Goal: Information Seeking & Learning: Check status

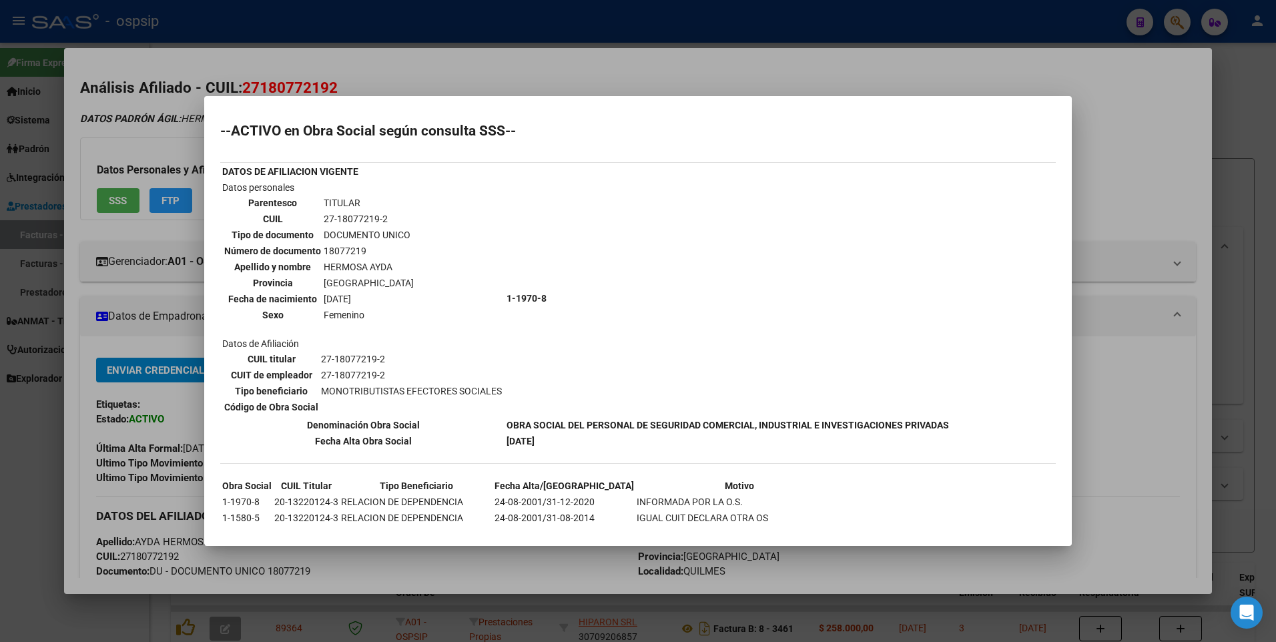
scroll to position [228, 0]
click at [1144, 132] on div at bounding box center [638, 321] width 1276 height 642
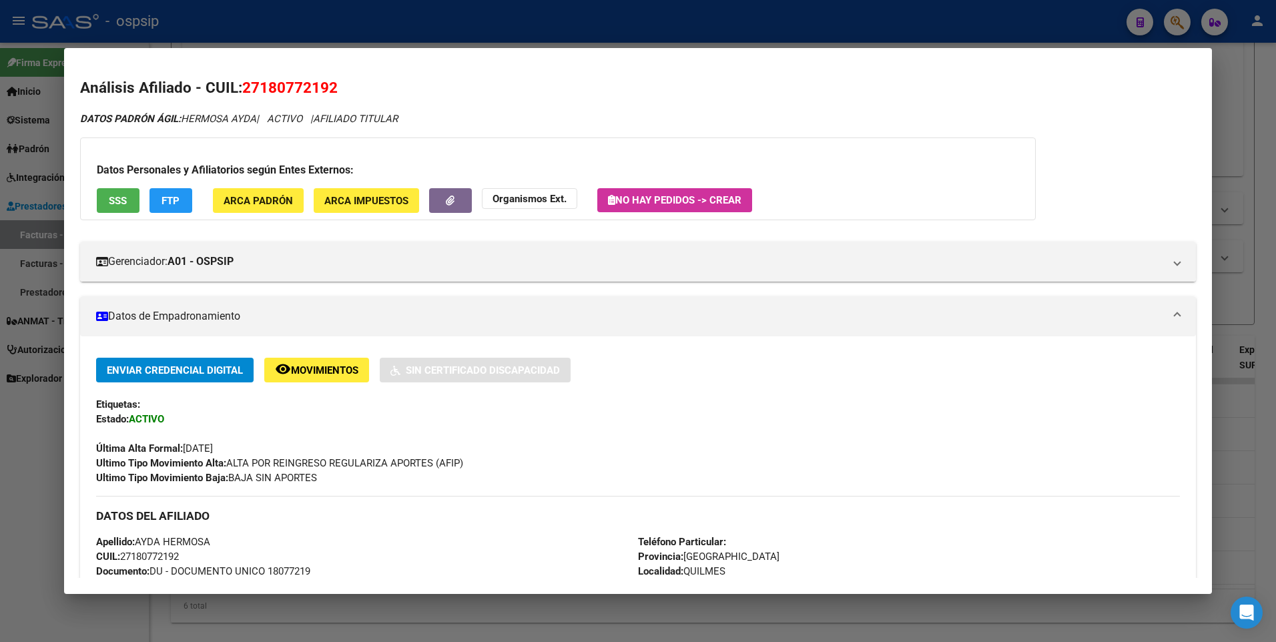
click at [1258, 104] on div at bounding box center [638, 321] width 1276 height 642
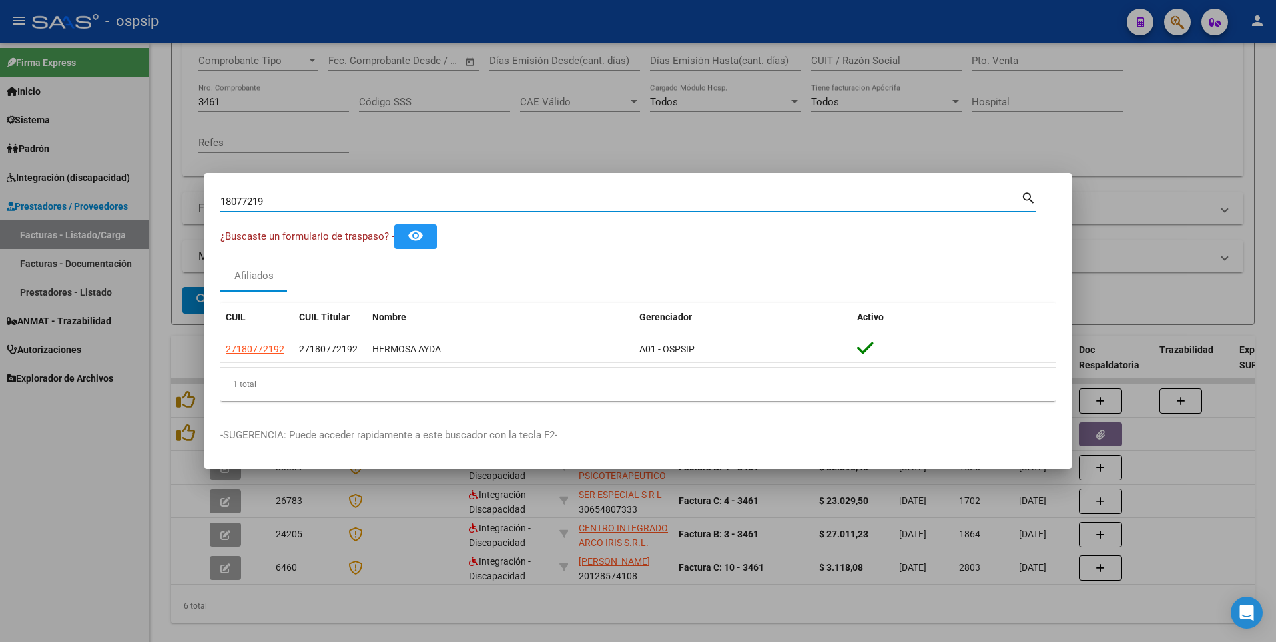
drag, startPoint x: 278, startPoint y: 200, endPoint x: 54, endPoint y: 224, distance: 225.6
click at [54, 224] on div "18077219 Buscar (apellido, dni, cuil, nro traspaso, cuit, obra social) search ¿…" at bounding box center [638, 321] width 1276 height 642
type input "35724739"
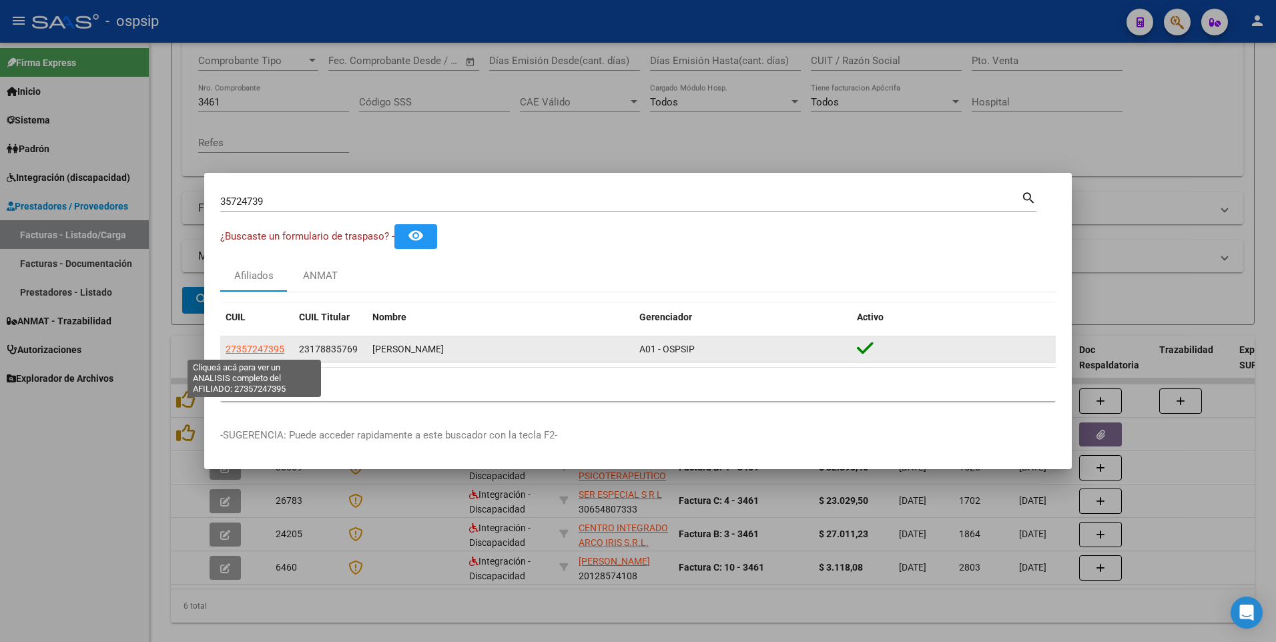
click at [254, 352] on span "27357247395" at bounding box center [255, 349] width 59 height 11
type textarea "27357247395"
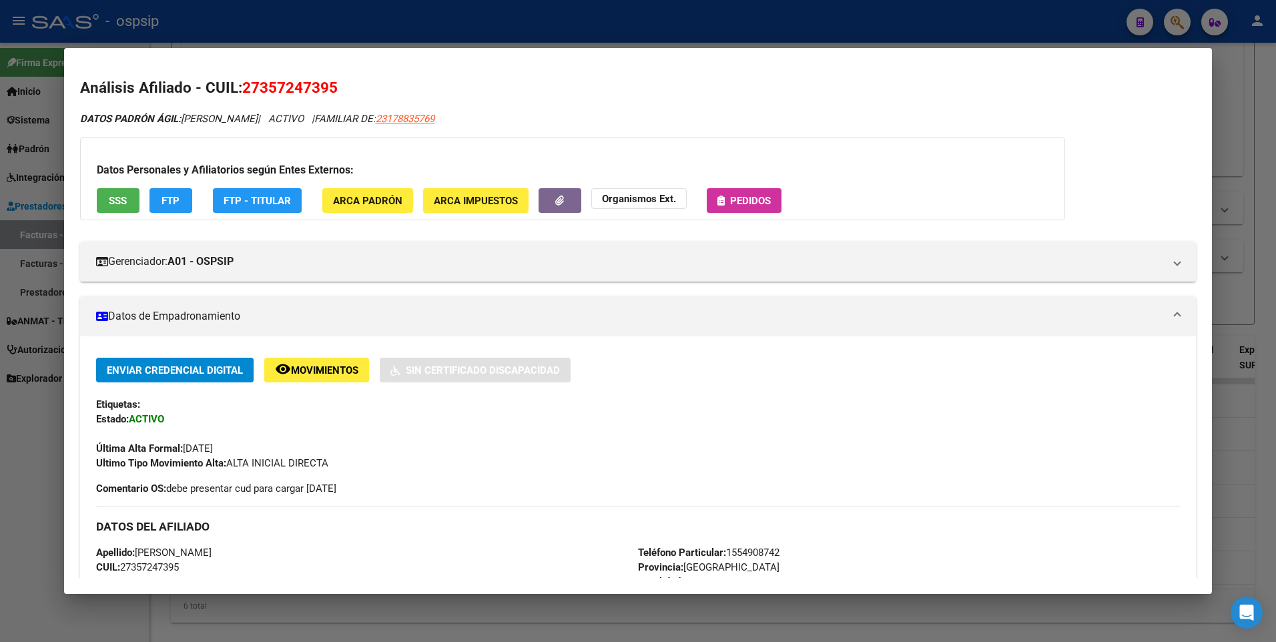
click at [129, 200] on button "SSS" at bounding box center [118, 200] width 43 height 25
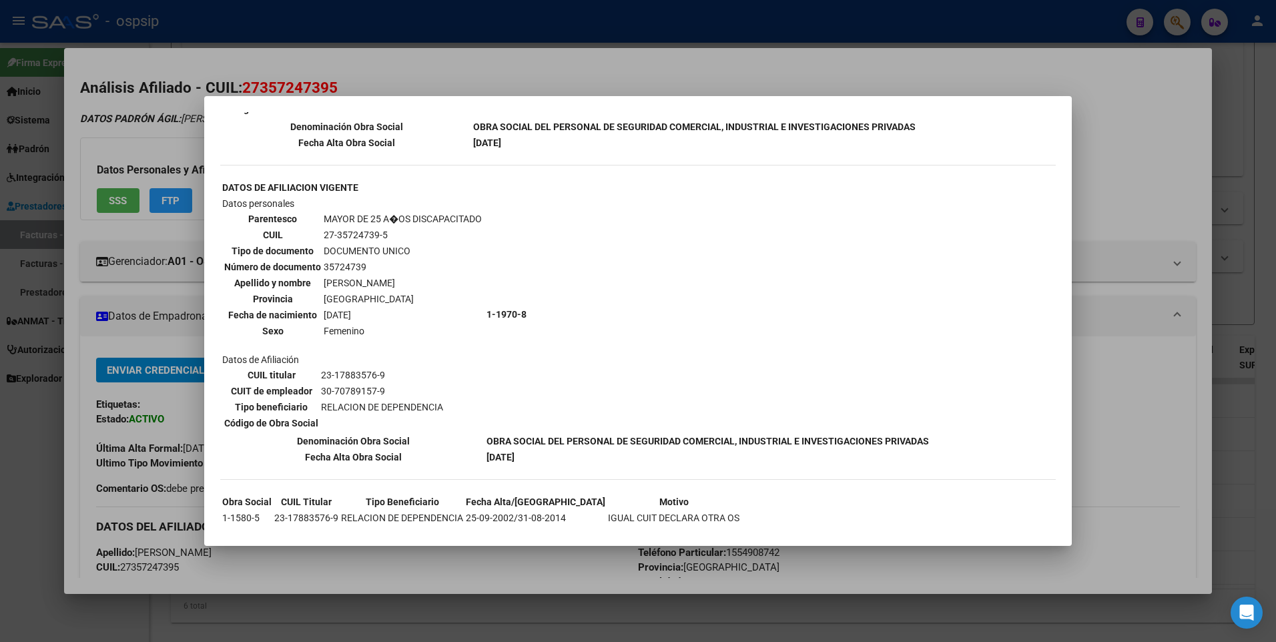
scroll to position [746, 0]
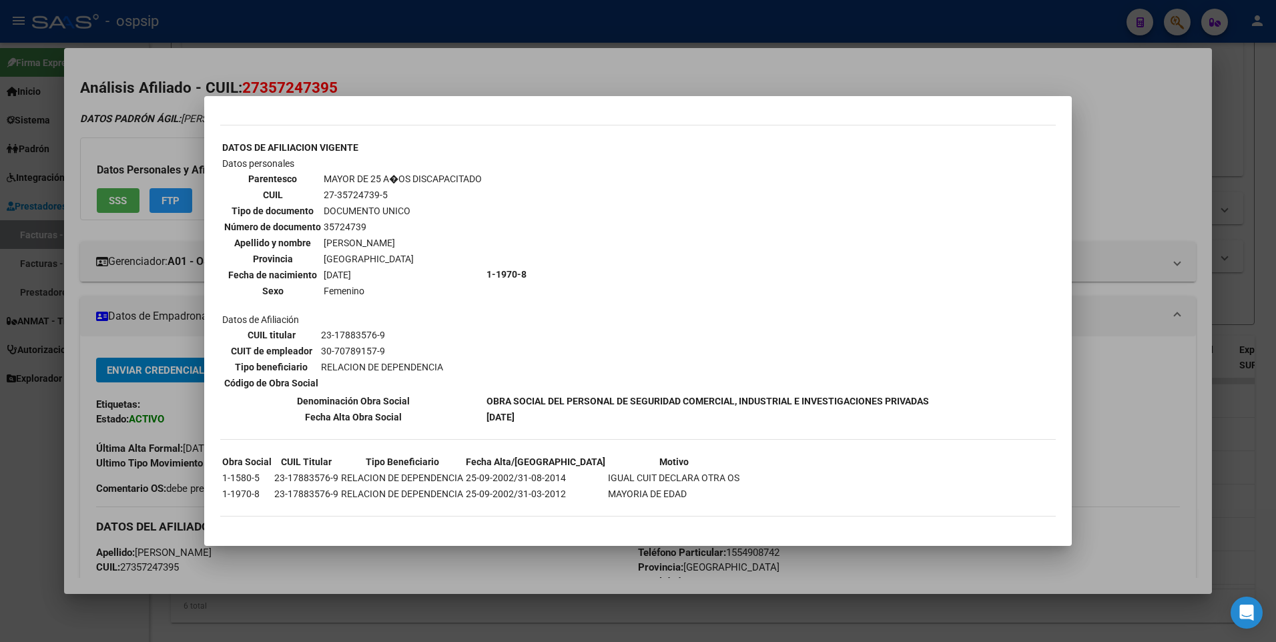
click at [1139, 147] on div at bounding box center [638, 321] width 1276 height 642
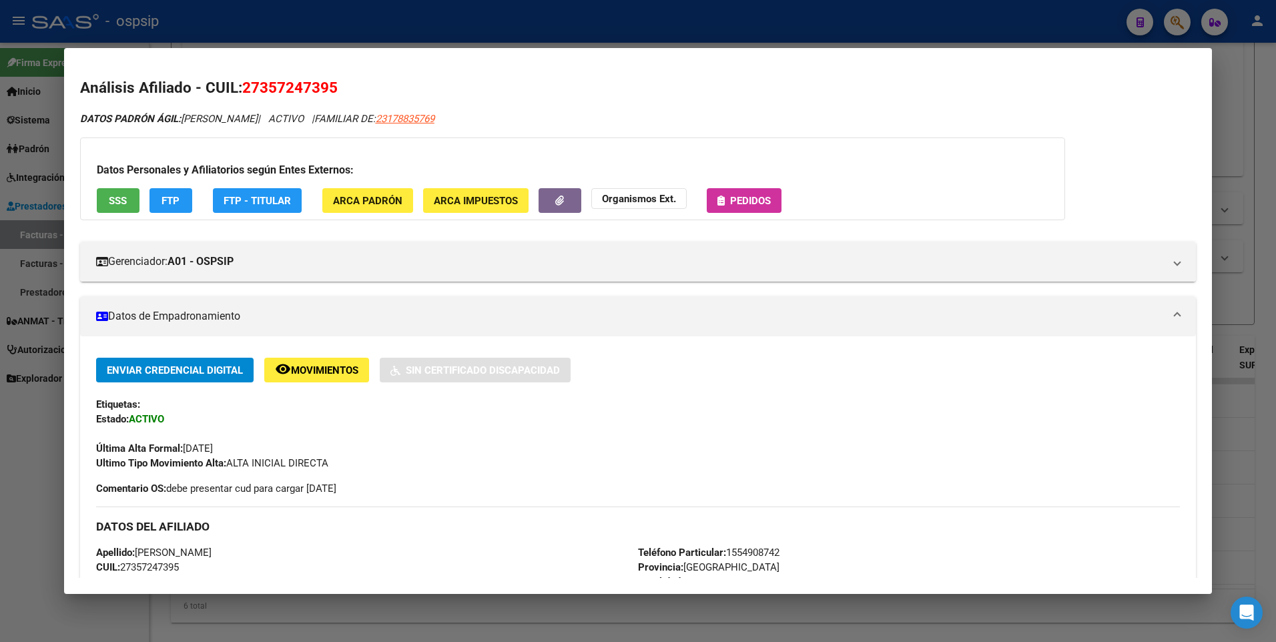
click at [1231, 87] on div at bounding box center [638, 321] width 1276 height 642
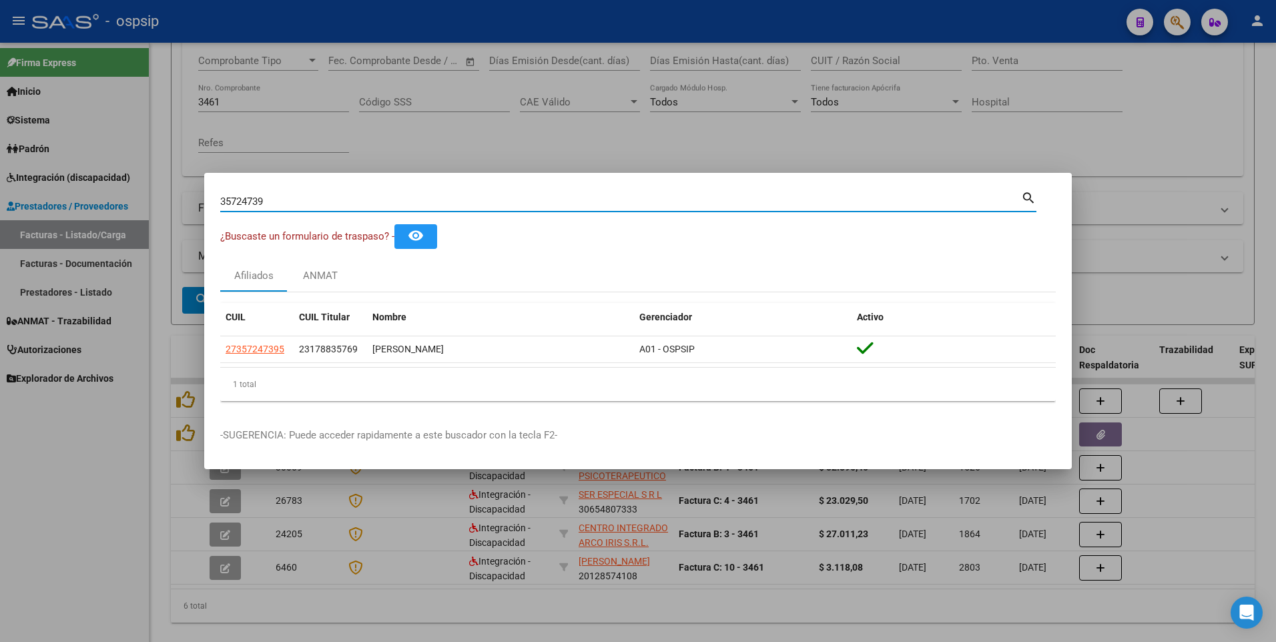
drag, startPoint x: 271, startPoint y: 200, endPoint x: 155, endPoint y: 222, distance: 118.2
click at [155, 222] on div "35724739 Buscar (apellido, dni, cuil, nro traspaso, cuit, obra social) search ¿…" at bounding box center [638, 321] width 1276 height 642
type input "96082244"
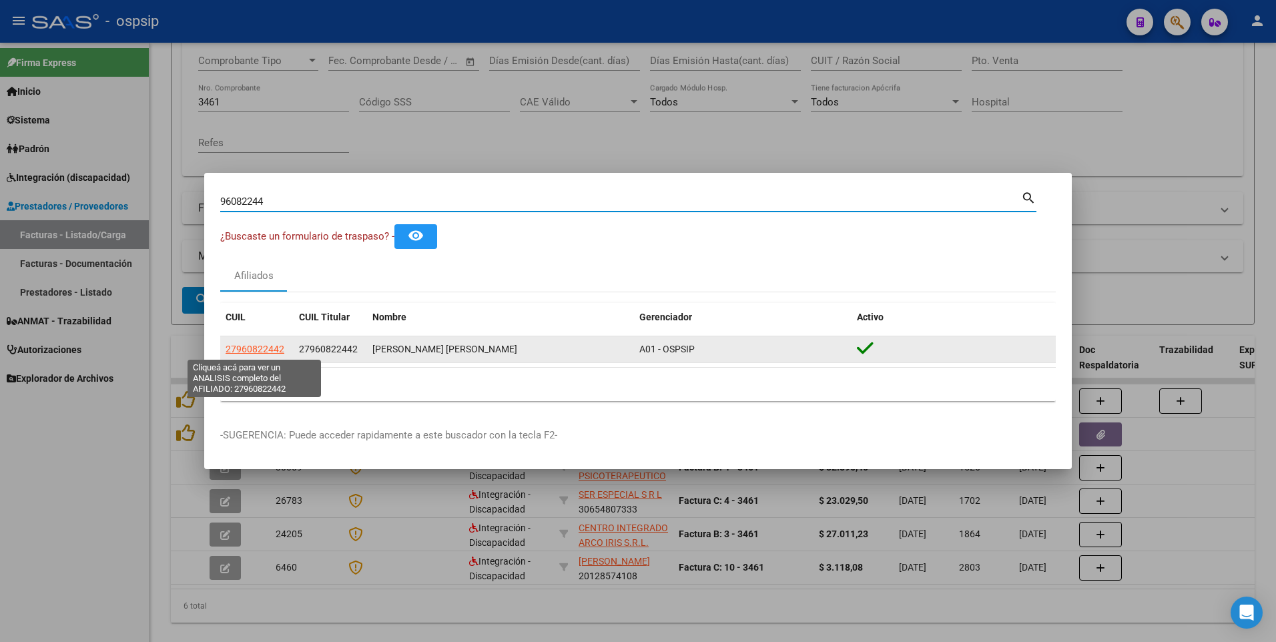
click at [233, 354] on span "27960822442" at bounding box center [255, 349] width 59 height 11
type textarea "27960822442"
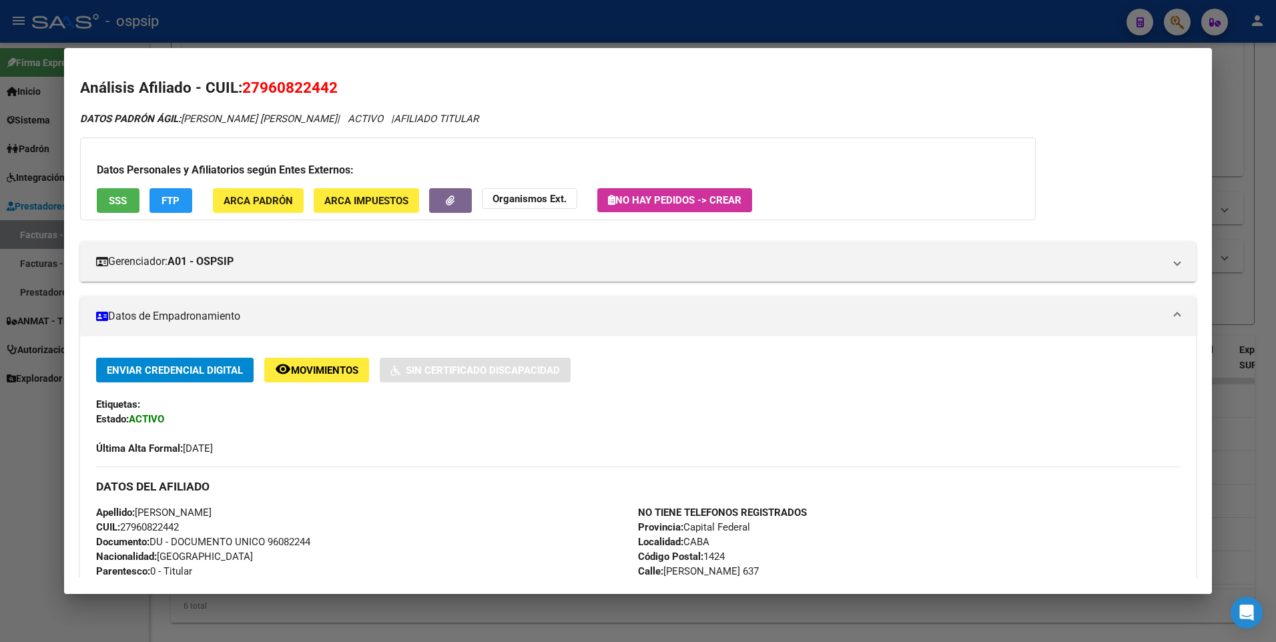
click at [123, 178] on h3 "Datos Personales y Afiliatorios según Entes Externos:" at bounding box center [558, 170] width 922 height 16
click at [120, 200] on span "SSS" at bounding box center [118, 201] width 18 height 12
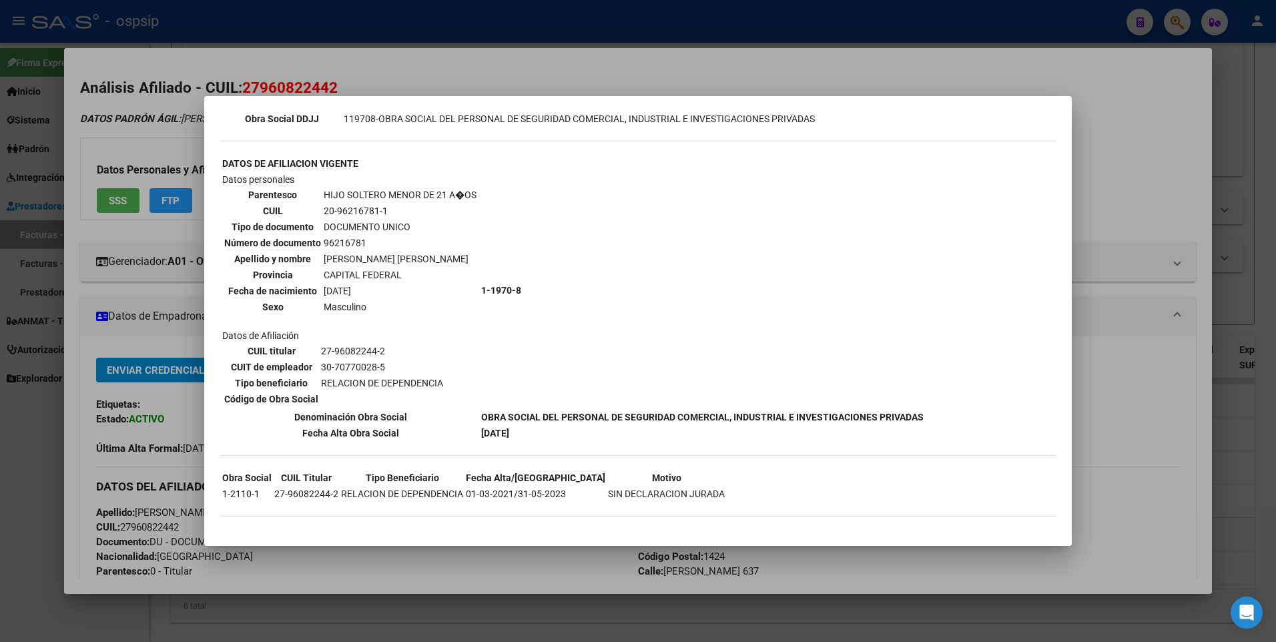
scroll to position [15, 0]
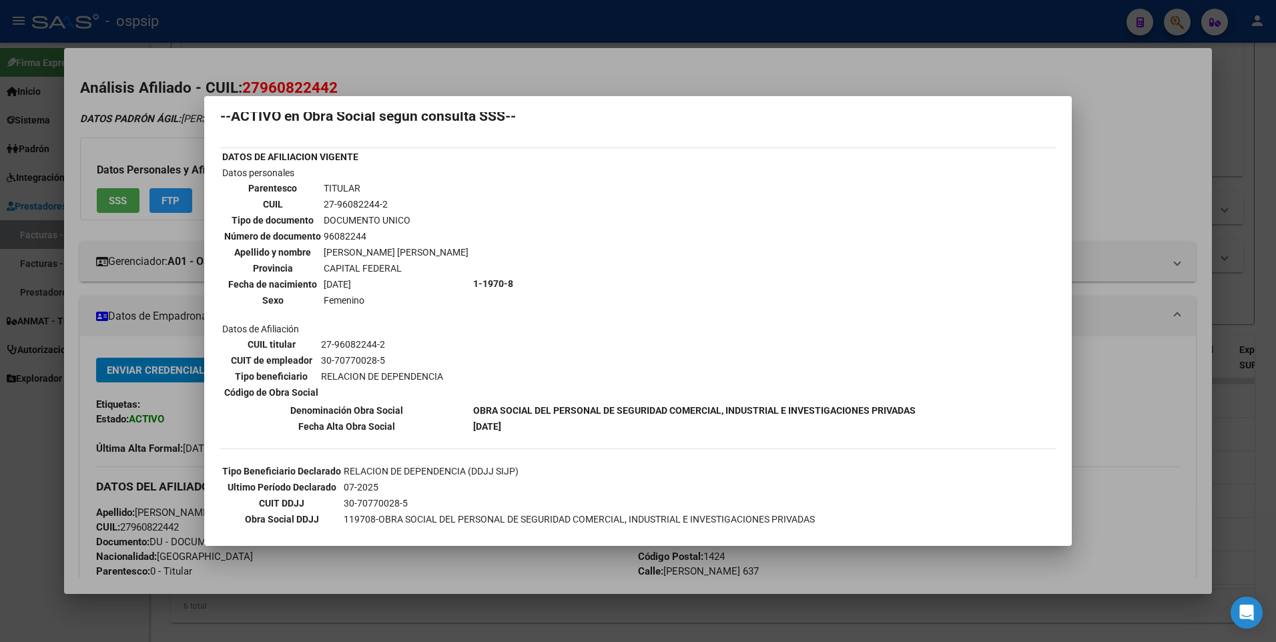
click at [1115, 117] on div at bounding box center [638, 321] width 1276 height 642
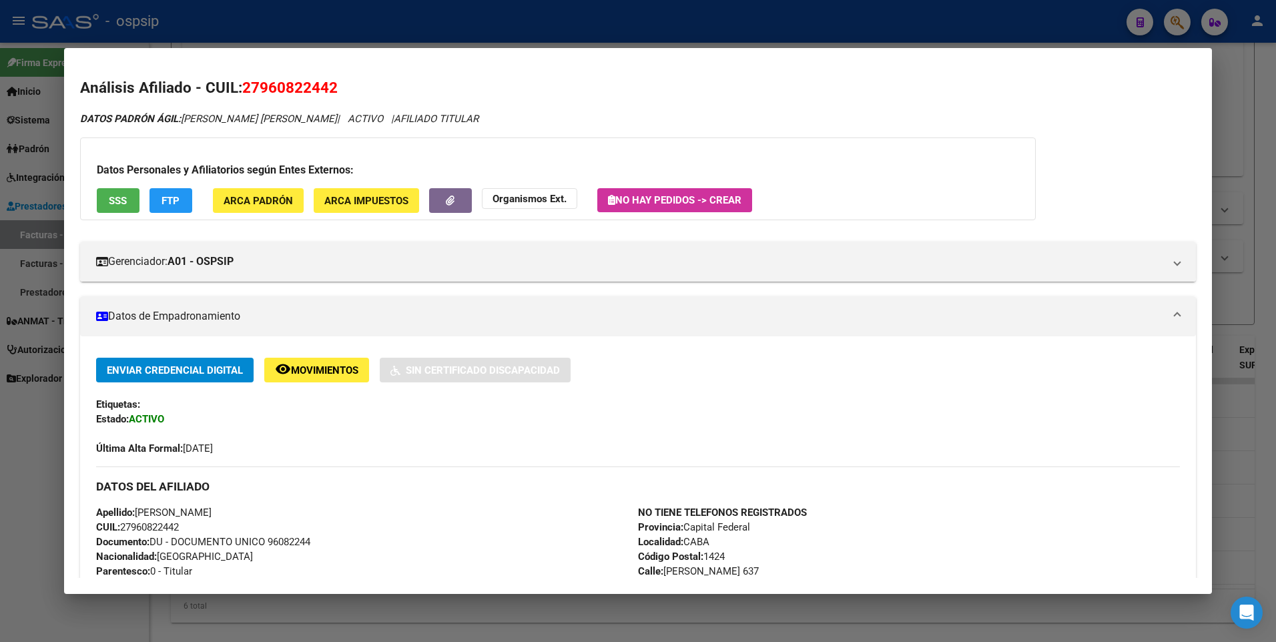
click at [1260, 107] on div at bounding box center [638, 321] width 1276 height 642
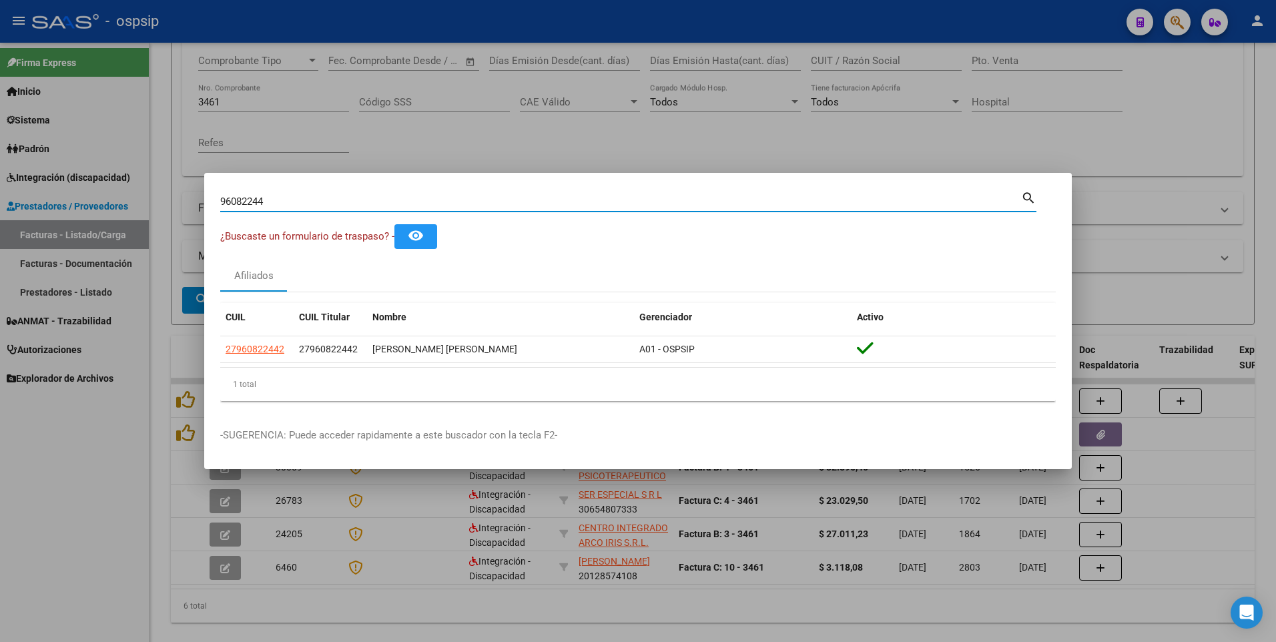
drag, startPoint x: 288, startPoint y: 205, endPoint x: 64, endPoint y: 230, distance: 225.7
click at [65, 232] on div "96082244 Buscar (apellido, dni, cuil, nro traspaso, cuit, obra social) search ¿…" at bounding box center [638, 321] width 1276 height 642
type input "95757183"
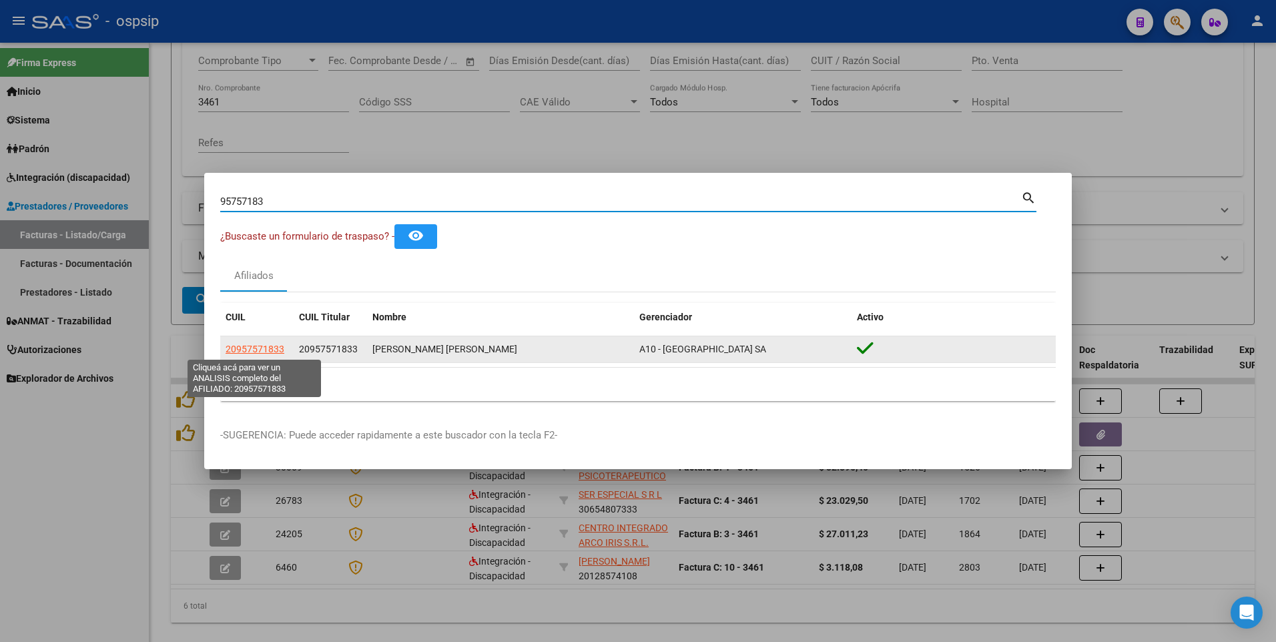
click at [240, 346] on span "20957571833" at bounding box center [255, 349] width 59 height 11
type textarea "20957571833"
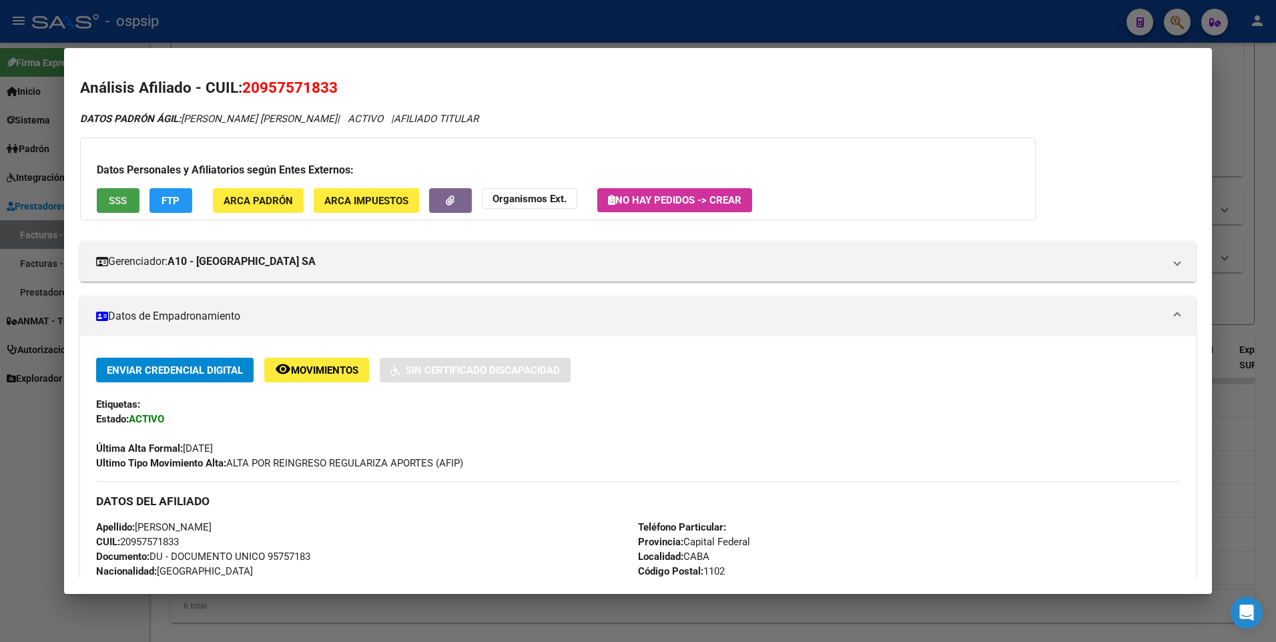
click at [129, 208] on button "SSS" at bounding box center [118, 200] width 43 height 25
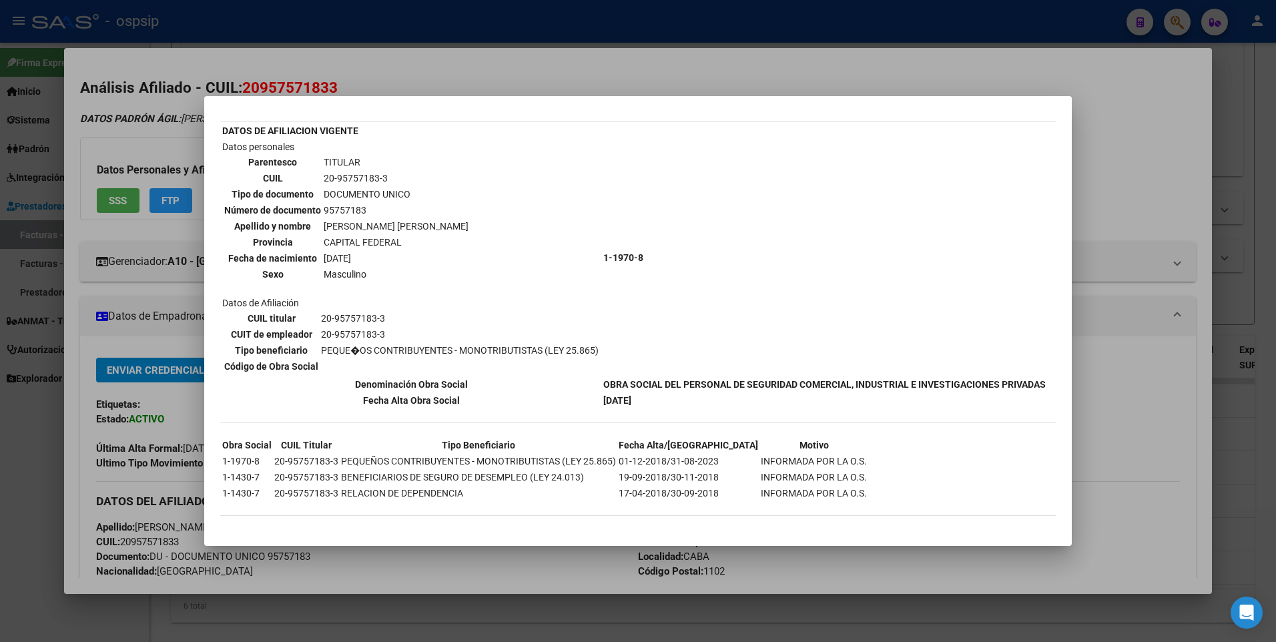
scroll to position [0, 0]
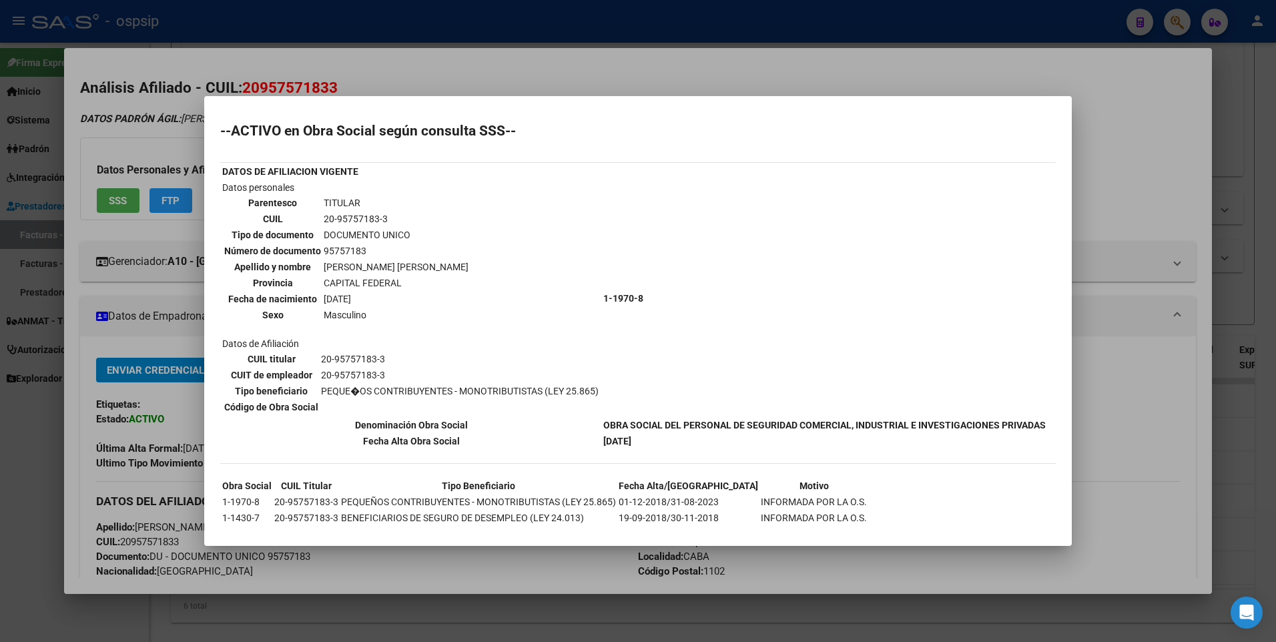
click at [1240, 99] on div at bounding box center [638, 321] width 1276 height 642
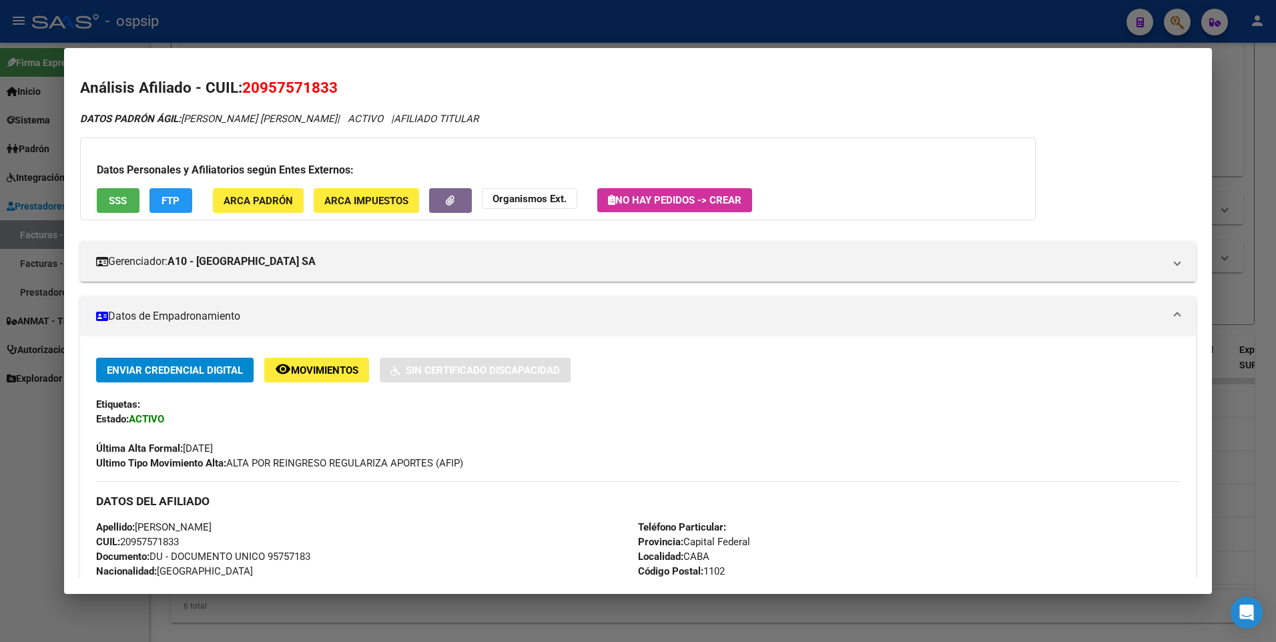
click at [1227, 93] on div at bounding box center [638, 321] width 1276 height 642
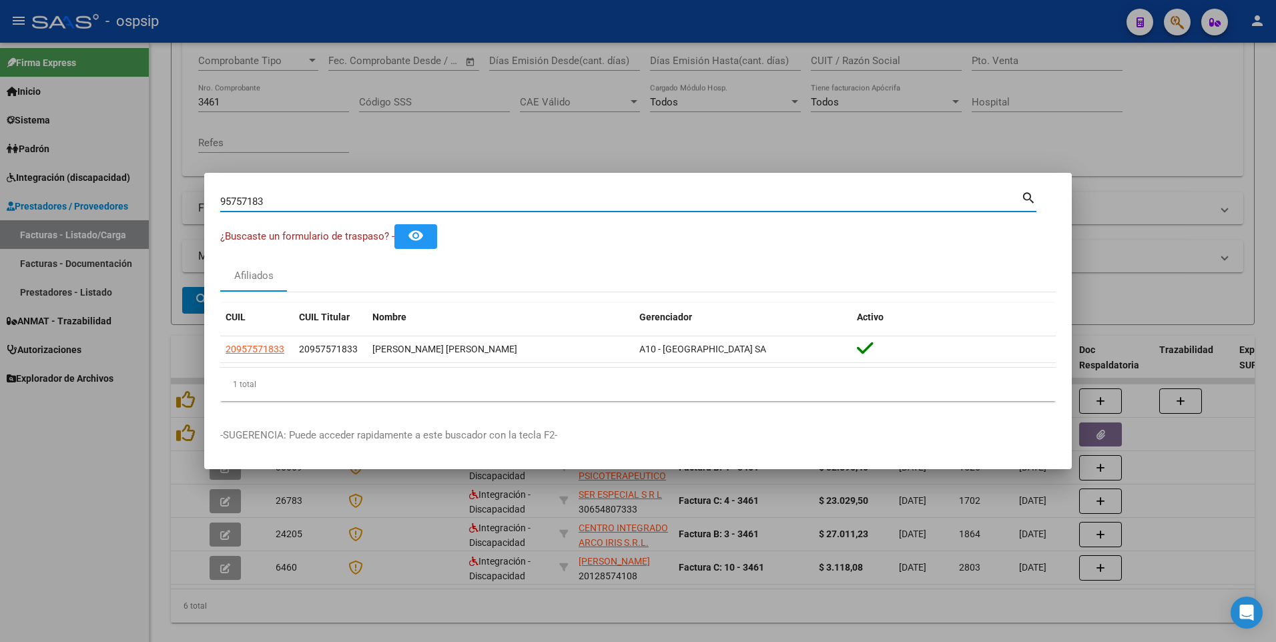
drag, startPoint x: 278, startPoint y: 200, endPoint x: 113, endPoint y: 224, distance: 165.9
click at [113, 224] on div "95757183 Buscar (apellido, dni, cuil, nro traspaso, cuit, obra social) search ¿…" at bounding box center [638, 321] width 1276 height 642
type input "94830364"
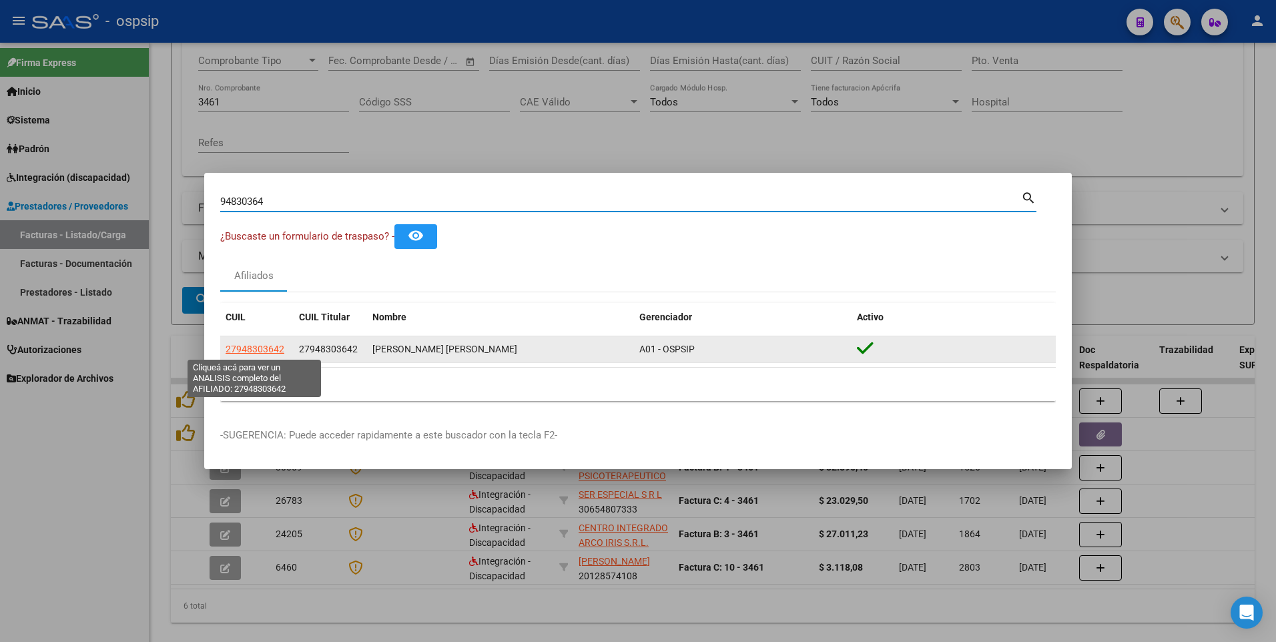
click at [255, 345] on span "27948303642" at bounding box center [255, 349] width 59 height 11
type textarea "27948303642"
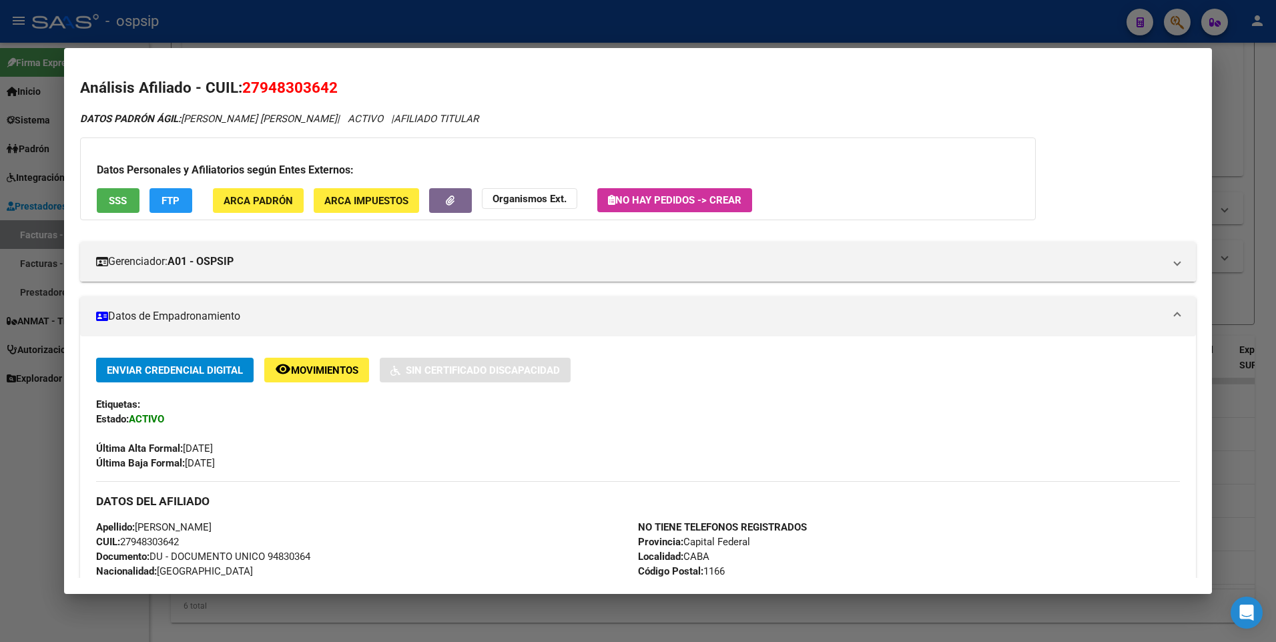
click at [109, 190] on button "SSS" at bounding box center [118, 200] width 43 height 25
